Goal: Task Accomplishment & Management: Complete application form

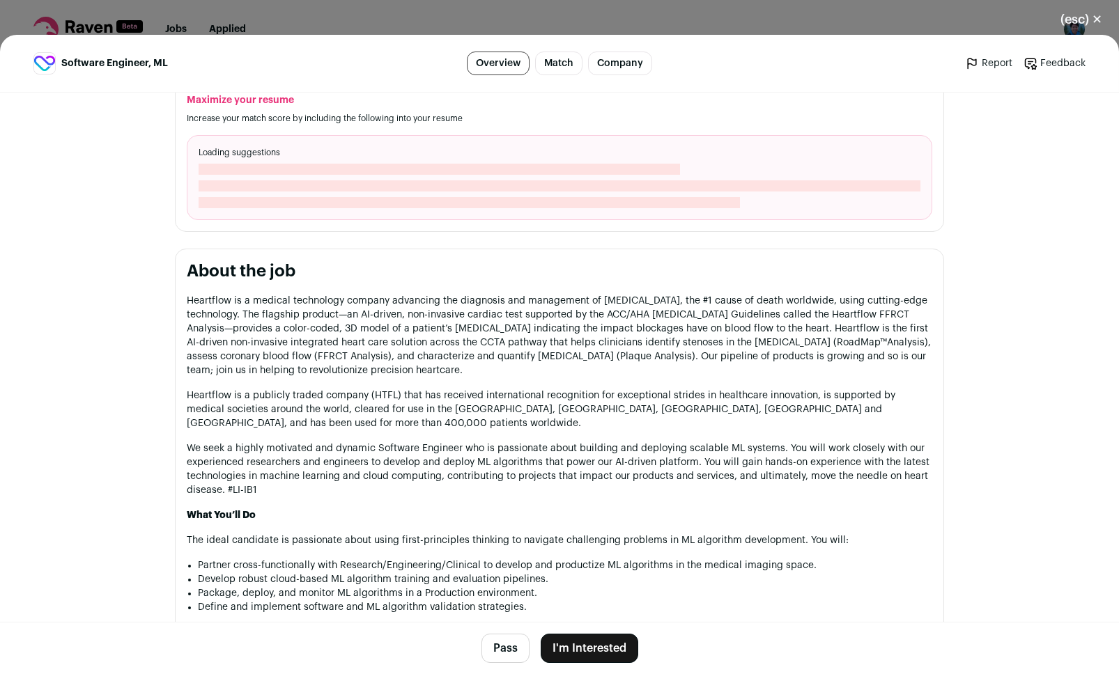
scroll to position [699, 0]
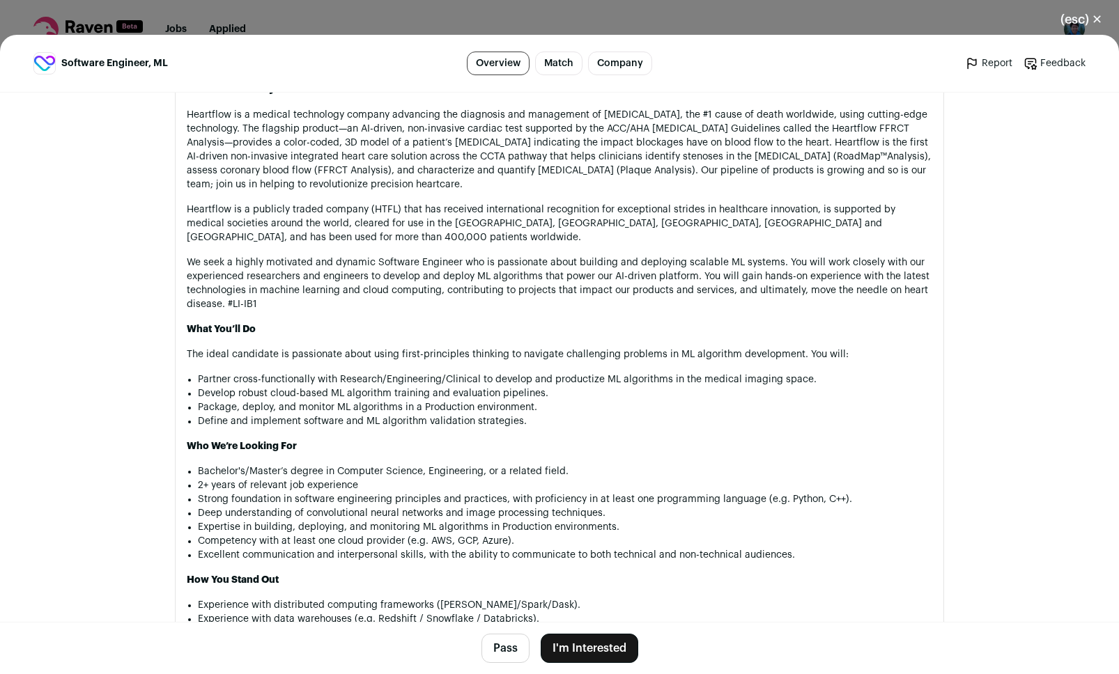
click at [591, 649] on button "I'm Interested" at bounding box center [590, 648] width 98 height 29
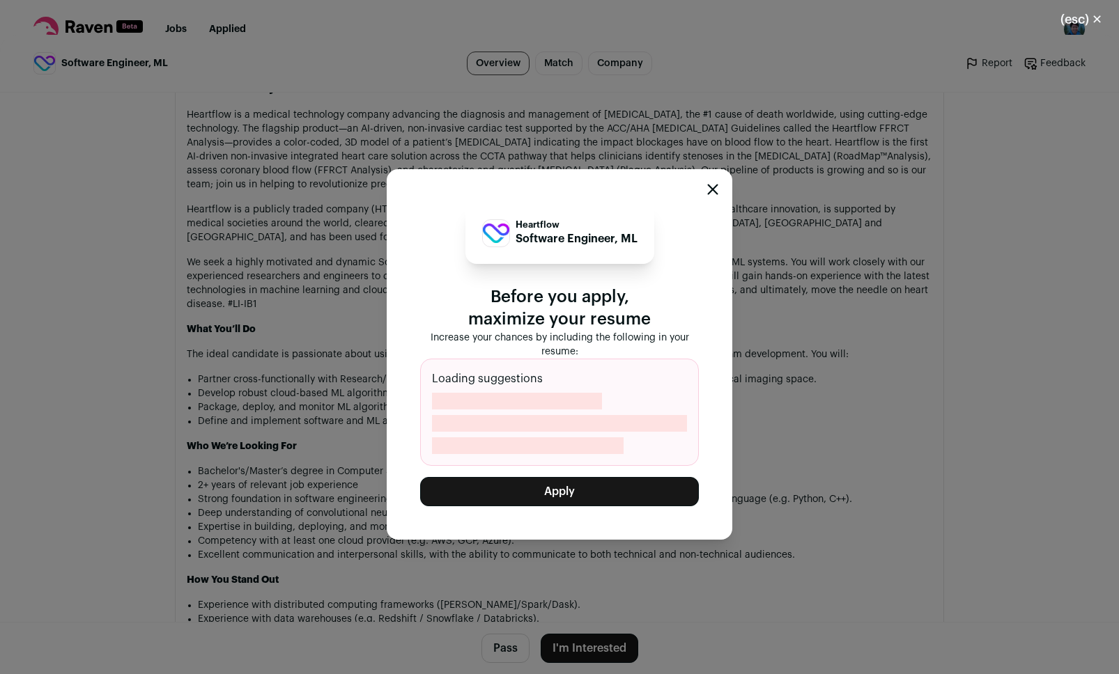
click at [711, 187] on icon "Close modal" at bounding box center [713, 189] width 9 height 9
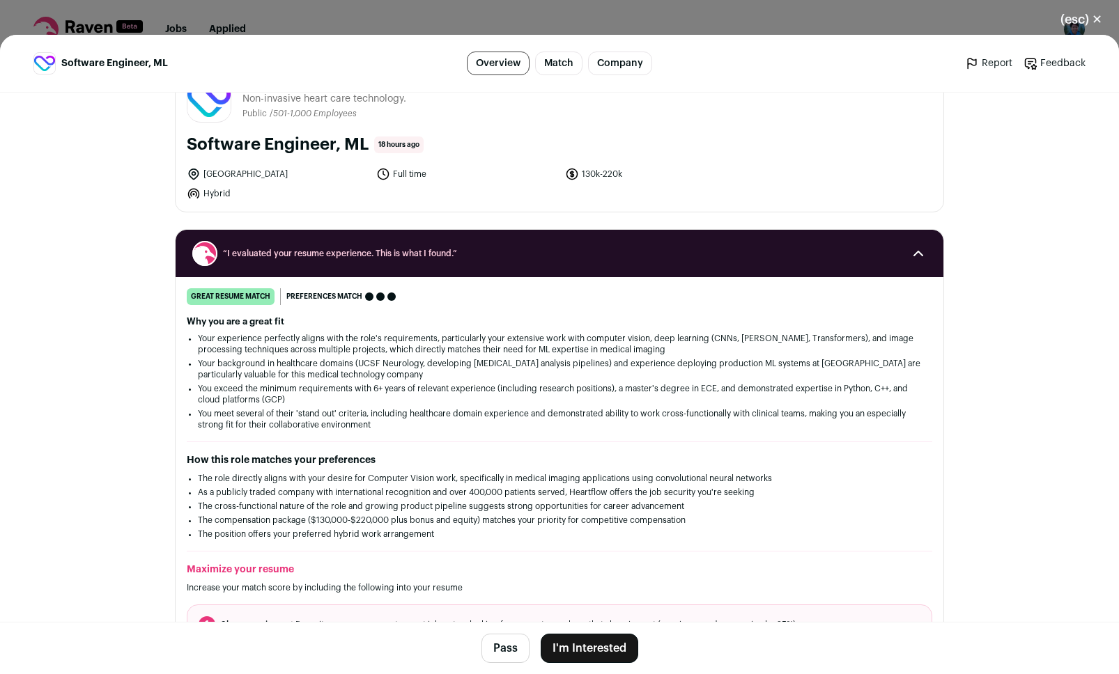
scroll to position [43, 0]
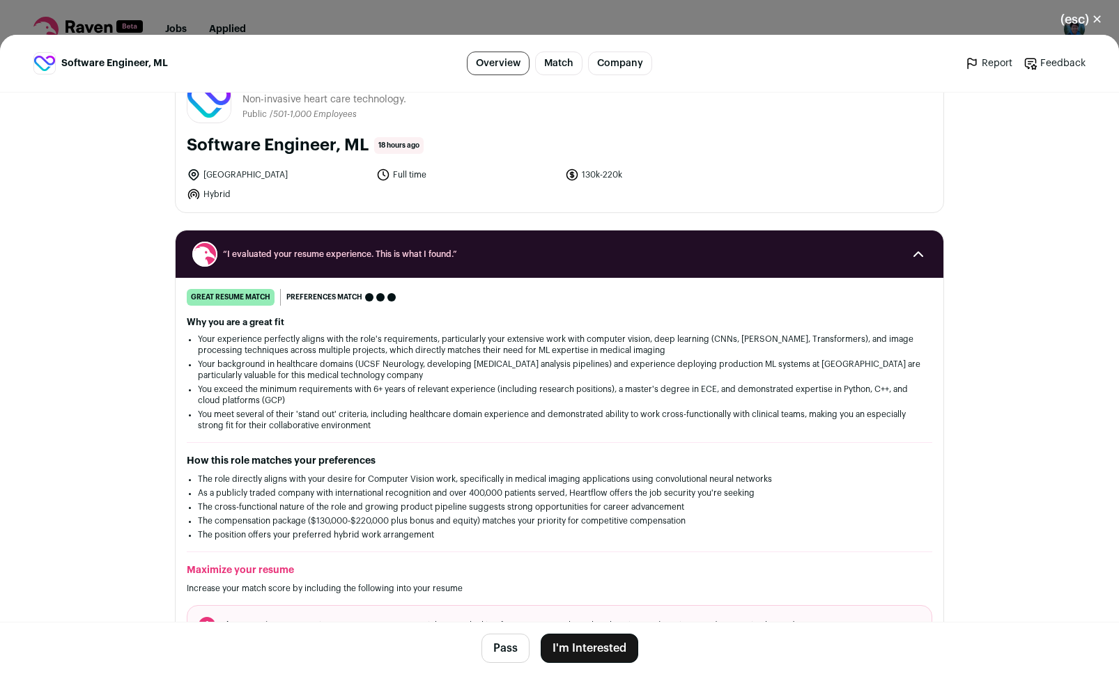
click at [585, 644] on button "I'm Interested" at bounding box center [590, 648] width 98 height 29
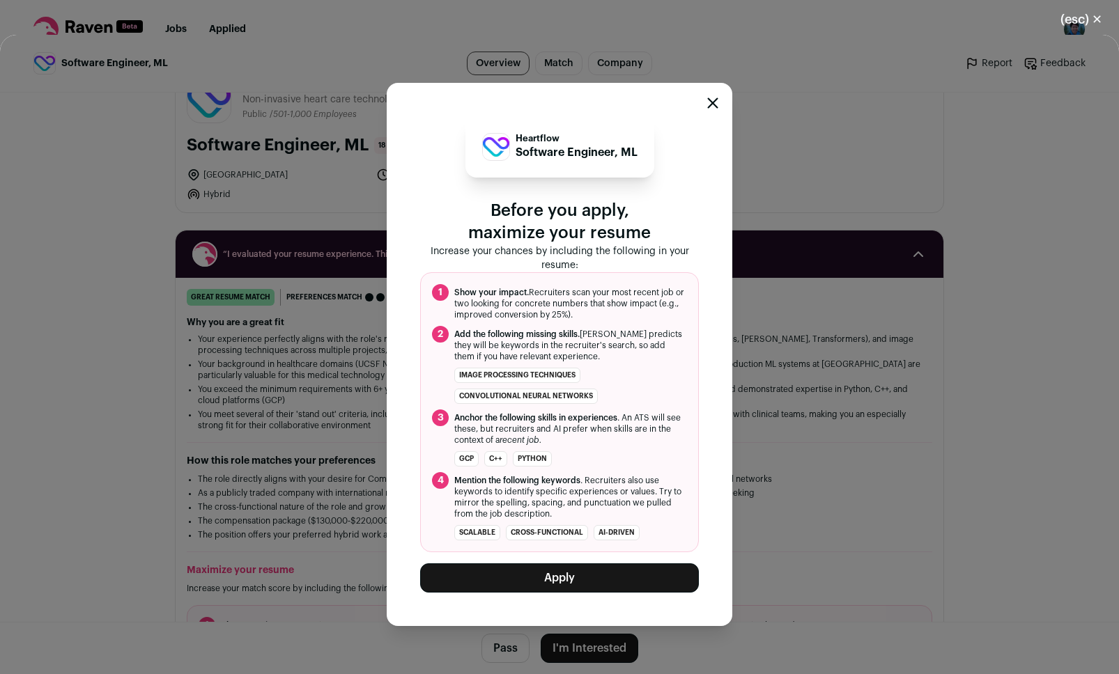
click at [560, 580] on button "Apply" at bounding box center [559, 578] width 279 height 29
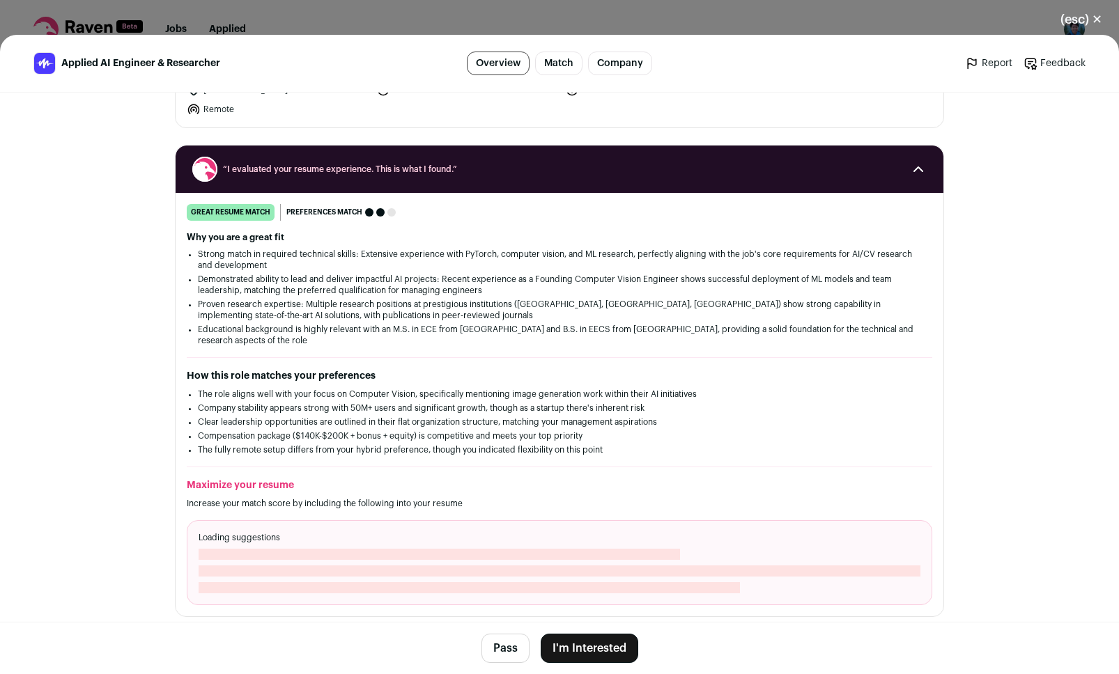
scroll to position [137, 0]
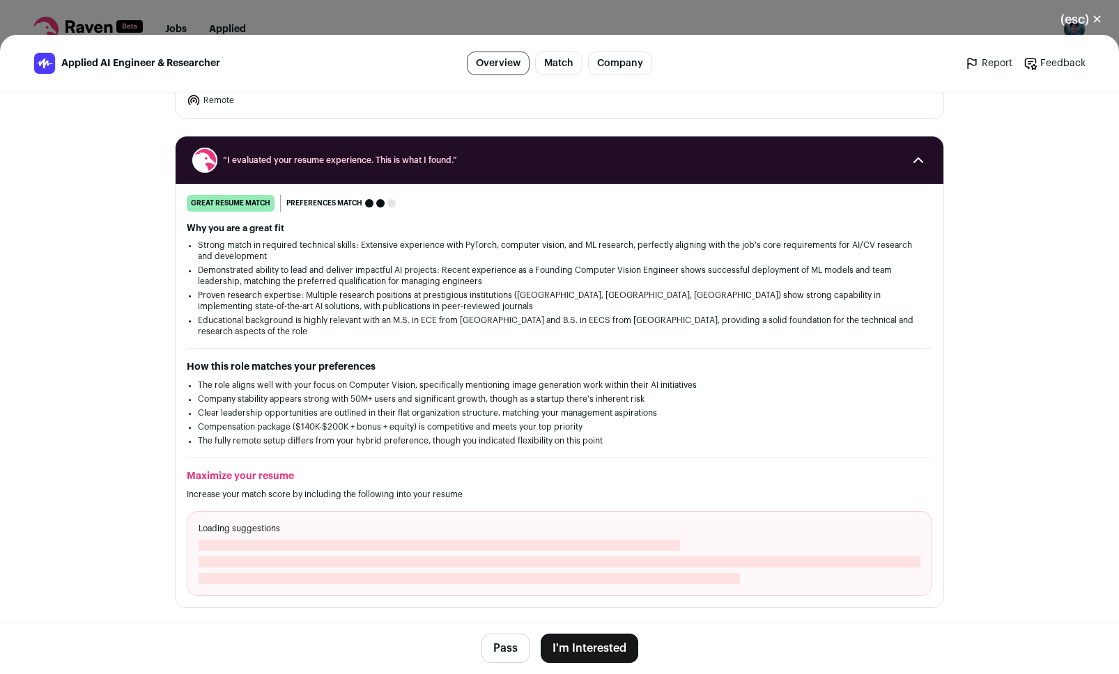
click at [591, 656] on button "I'm Interested" at bounding box center [590, 648] width 98 height 29
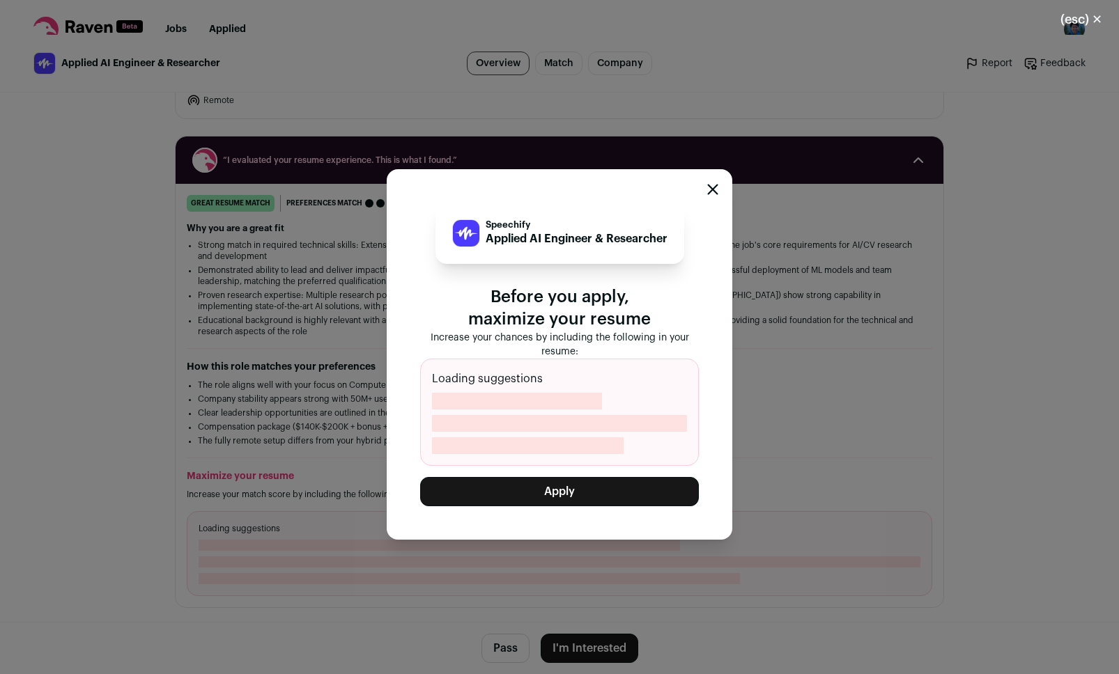
click at [546, 490] on button "Apply" at bounding box center [559, 491] width 279 height 29
